Goal: Information Seeking & Learning: Learn about a topic

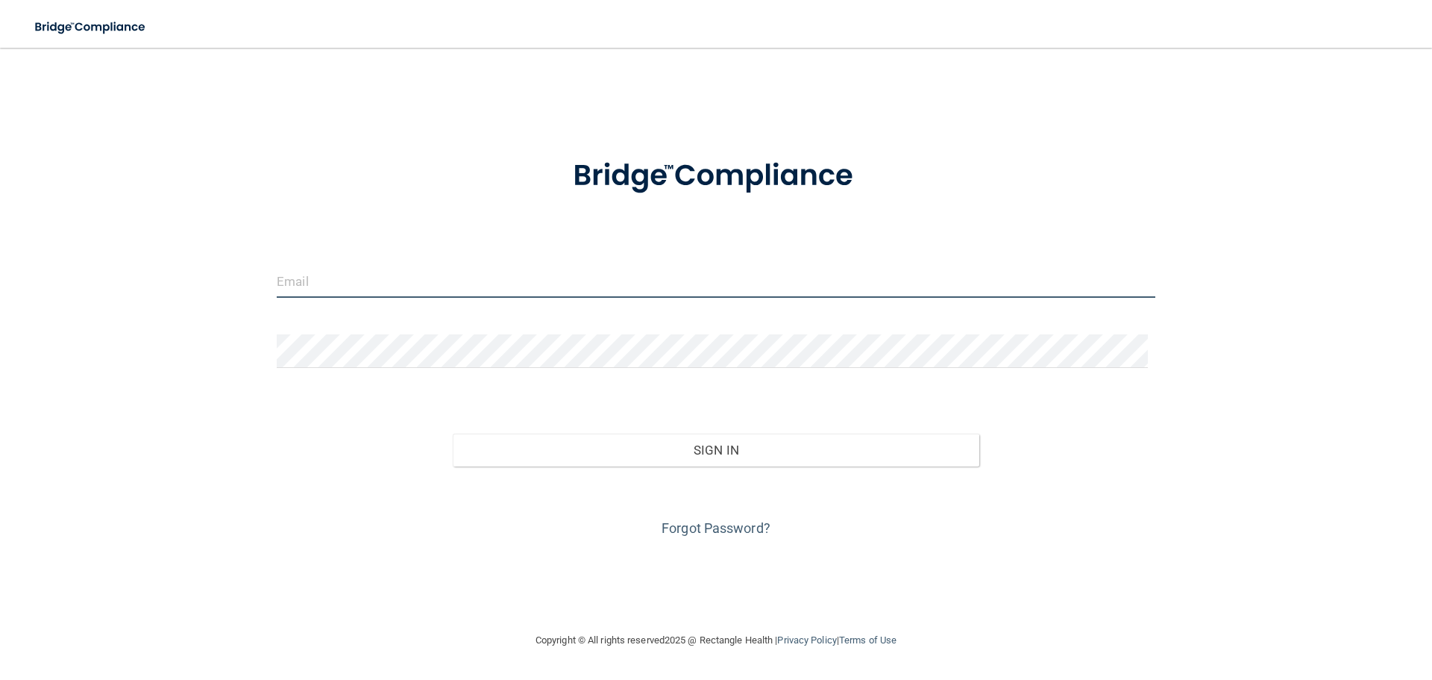
click at [339, 298] on input "email" at bounding box center [716, 281] width 879 height 34
type input "[EMAIL_ADDRESS][DOMAIN_NAME]"
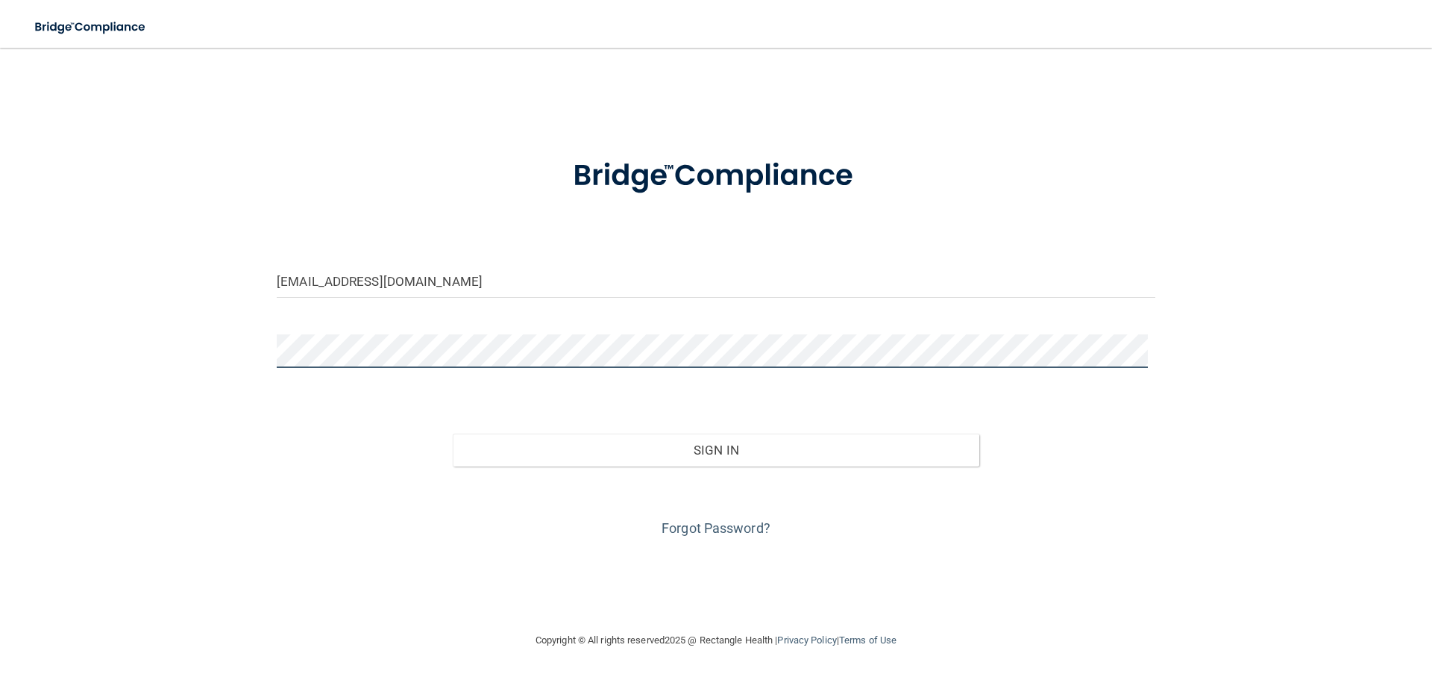
click at [453, 433] on button "Sign In" at bounding box center [716, 449] width 527 height 33
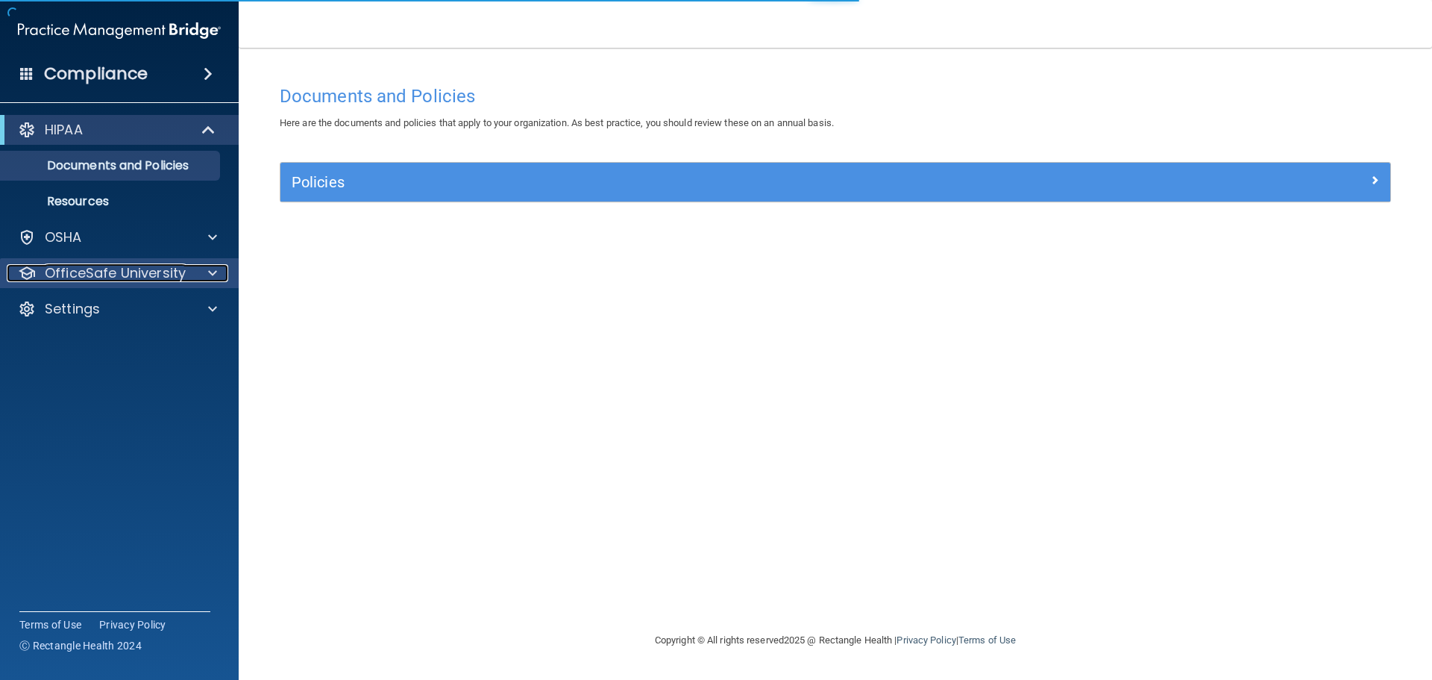
click at [165, 267] on p "OfficeSafe University" at bounding box center [115, 273] width 141 height 18
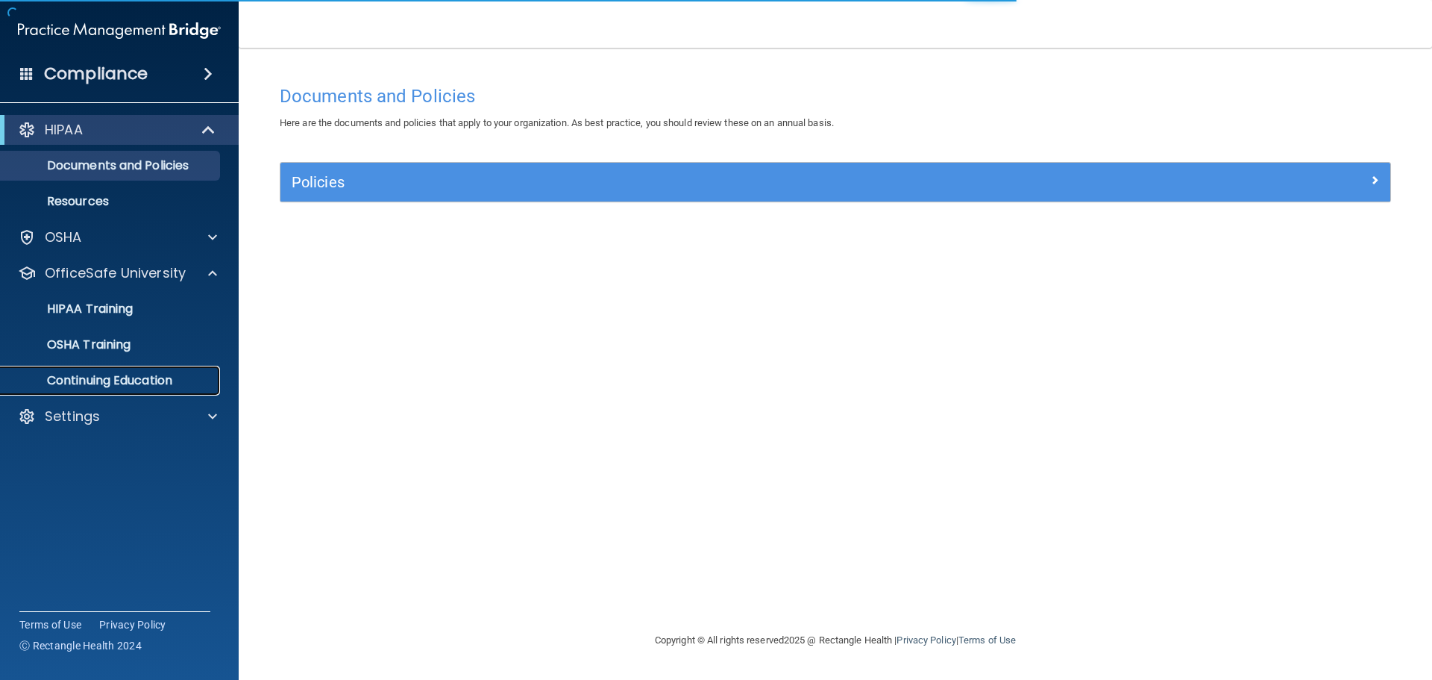
click at [142, 369] on link "Continuing Education" at bounding box center [102, 381] width 235 height 30
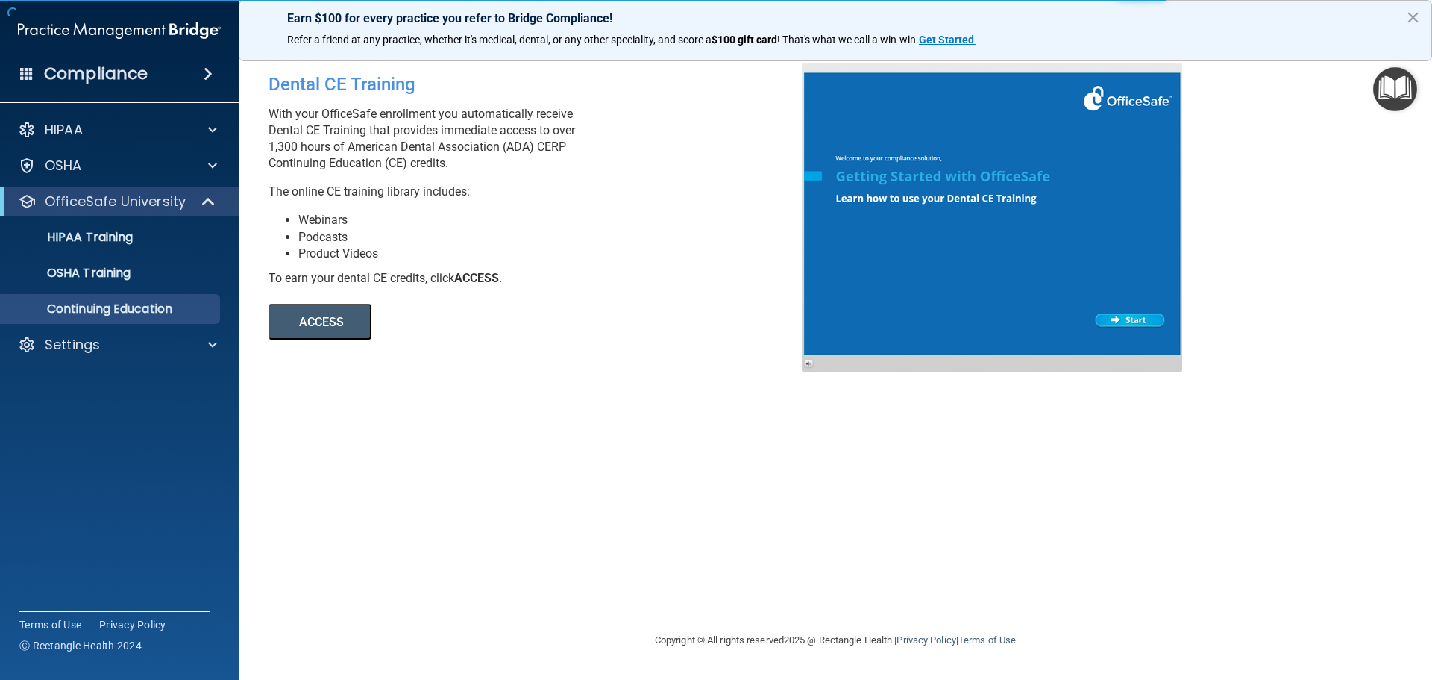
click at [325, 330] on button "ACCESS" at bounding box center [320, 322] width 103 height 36
